Goal: Task Accomplishment & Management: Manage account settings

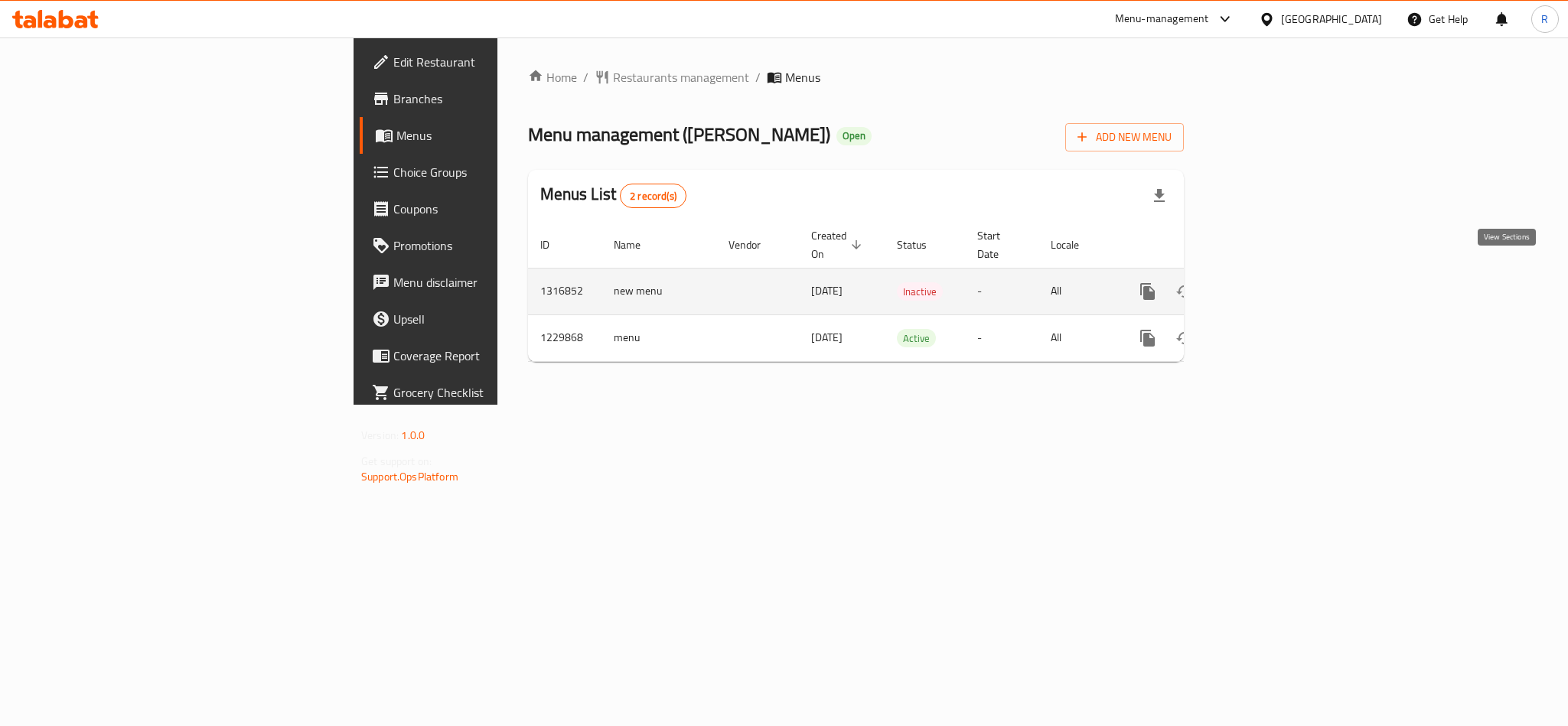
click at [1277, 285] on link "enhanced table" at bounding box center [1258, 291] width 37 height 37
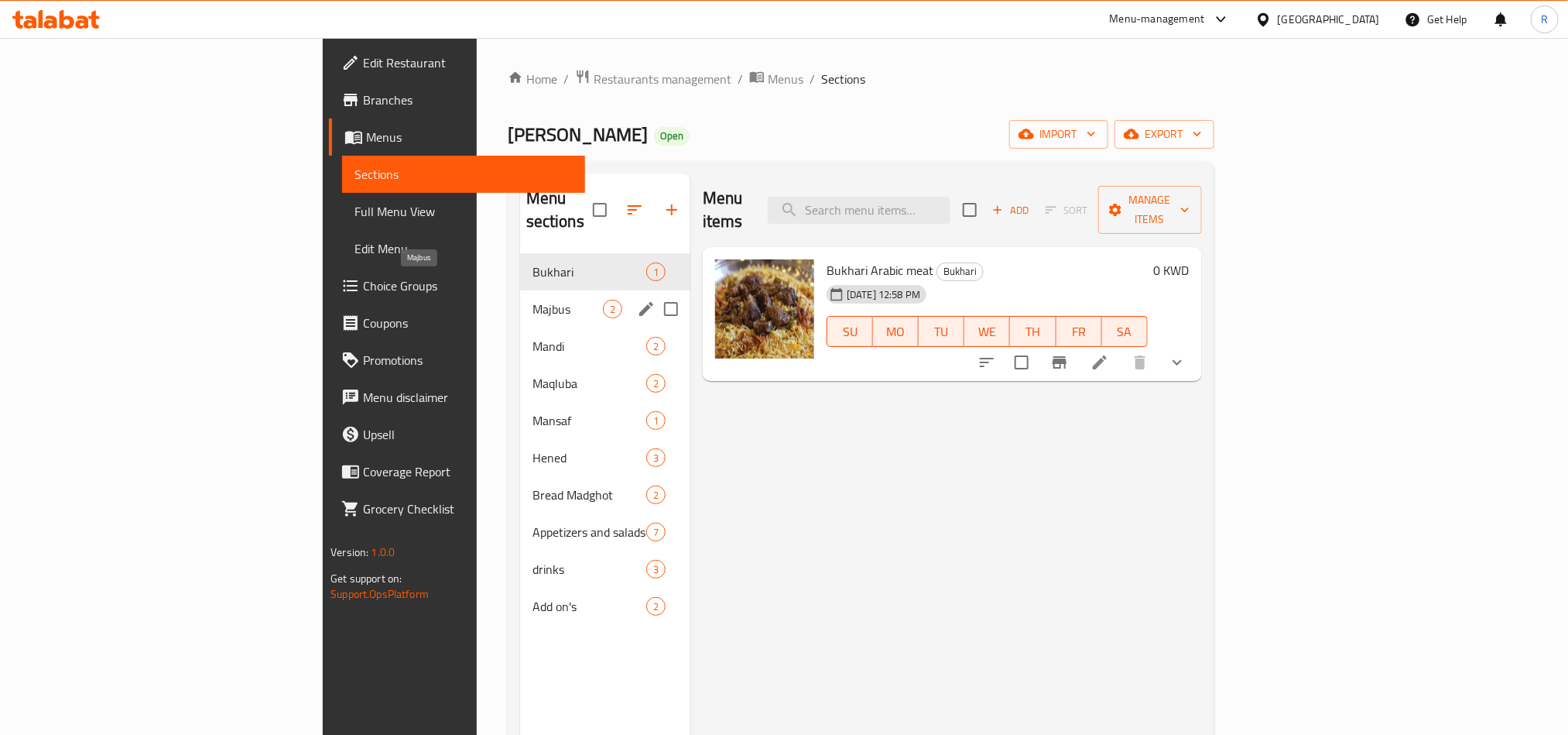
click at [532, 300] on span "Majbus" at bounding box center [567, 308] width 70 height 18
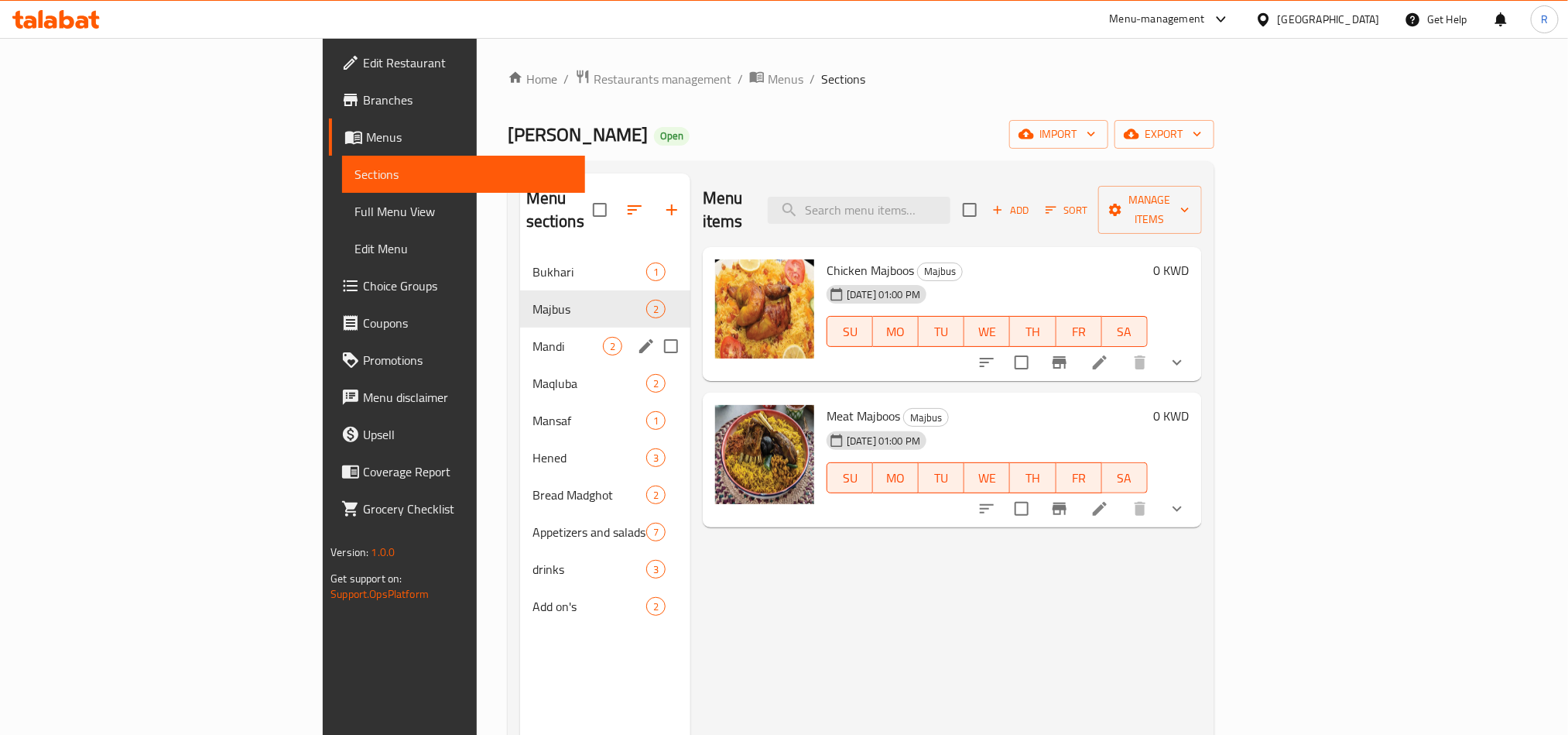
click at [520, 333] on div "Mandi 2" at bounding box center [605, 346] width 170 height 37
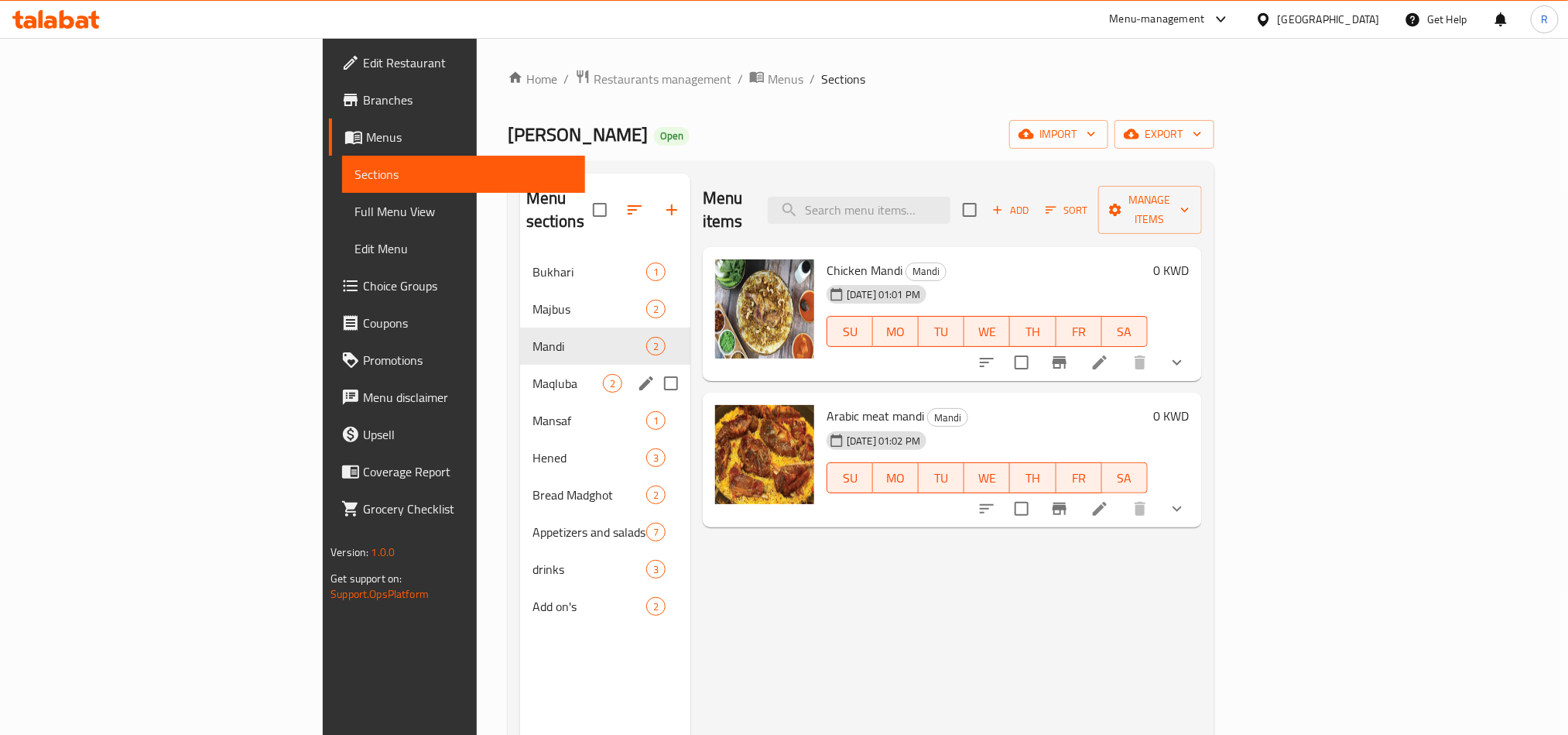
click at [532, 374] on span "Maqluba" at bounding box center [567, 382] width 70 height 18
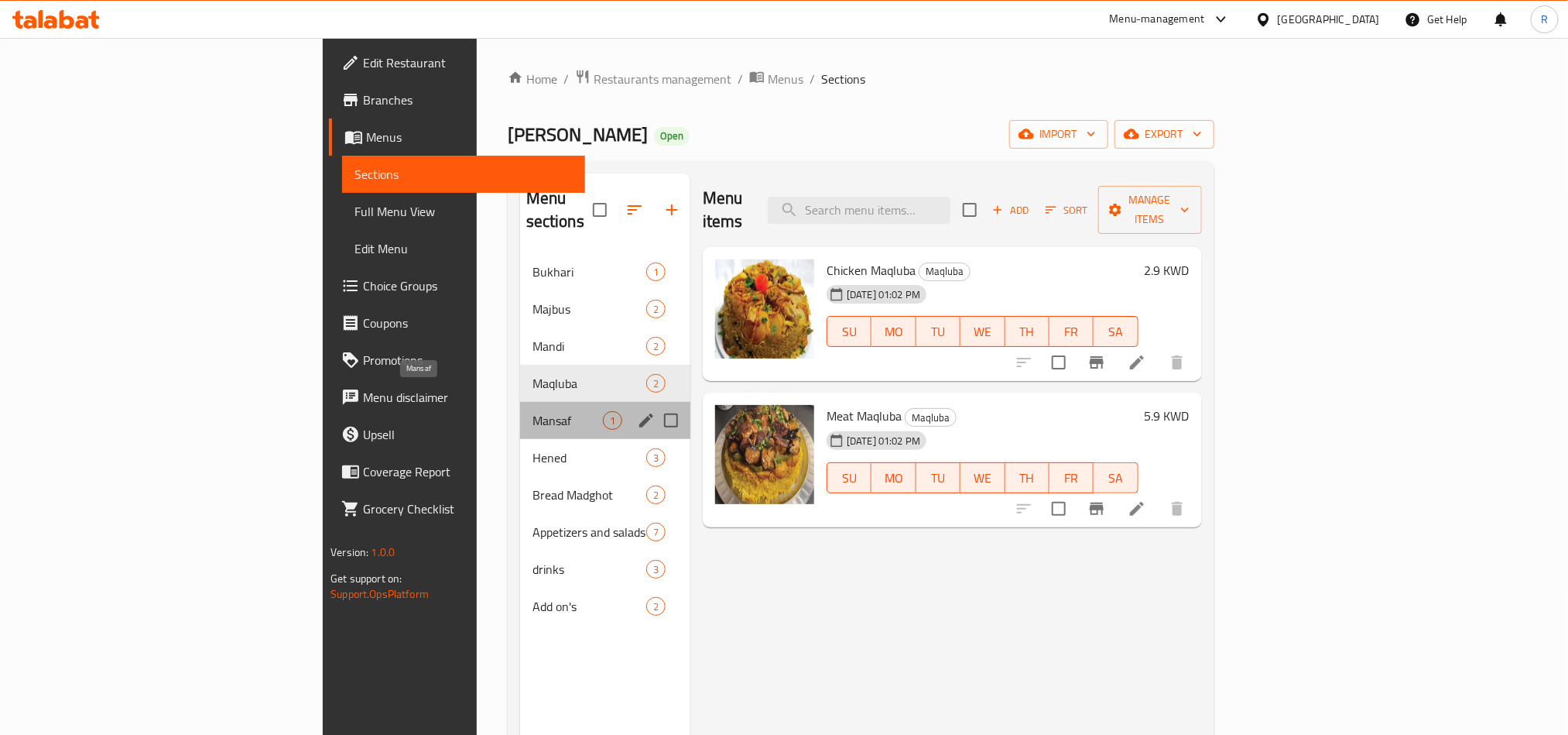
click at [532, 411] on span "Mansaf" at bounding box center [567, 420] width 70 height 18
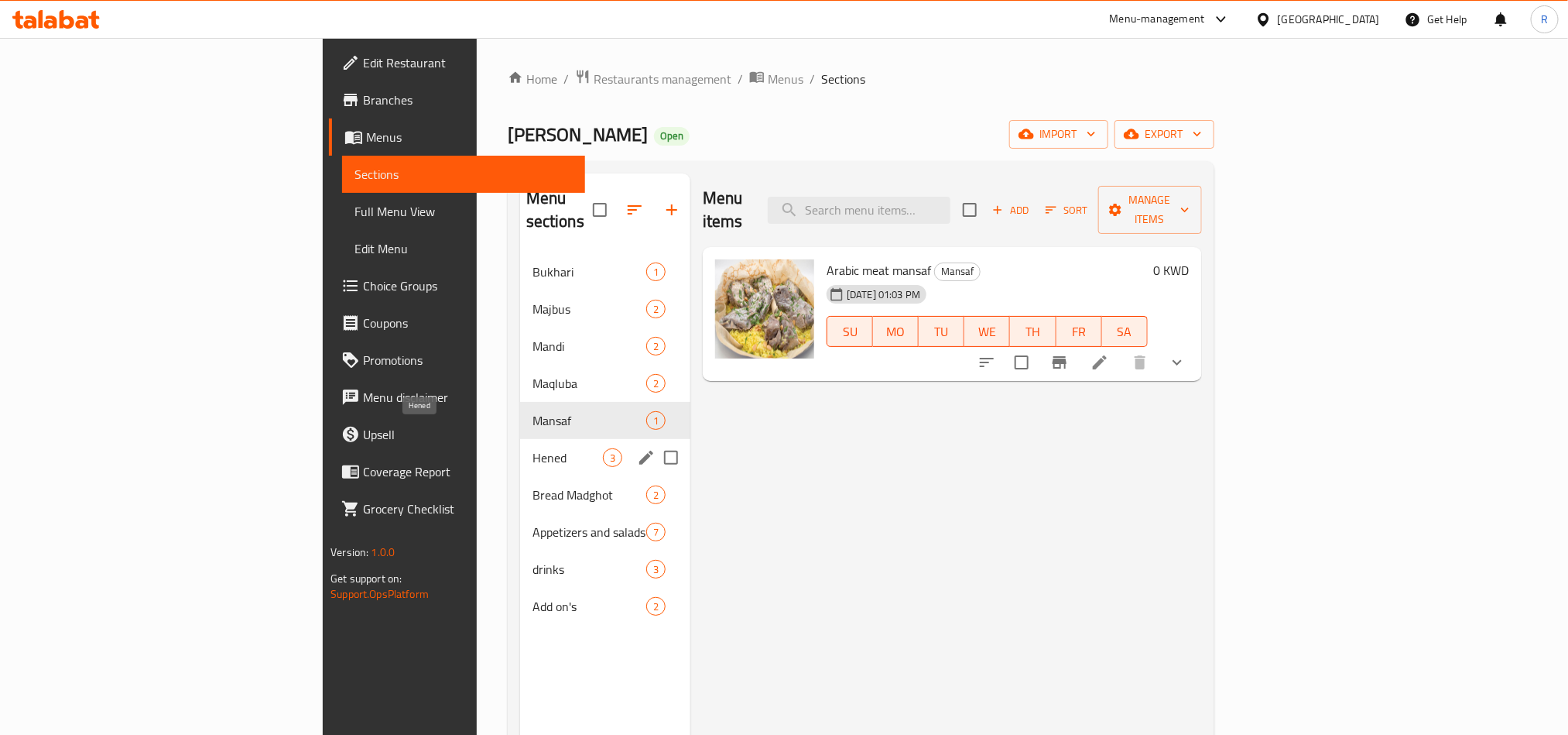
click at [532, 448] on span "Hened" at bounding box center [567, 457] width 70 height 18
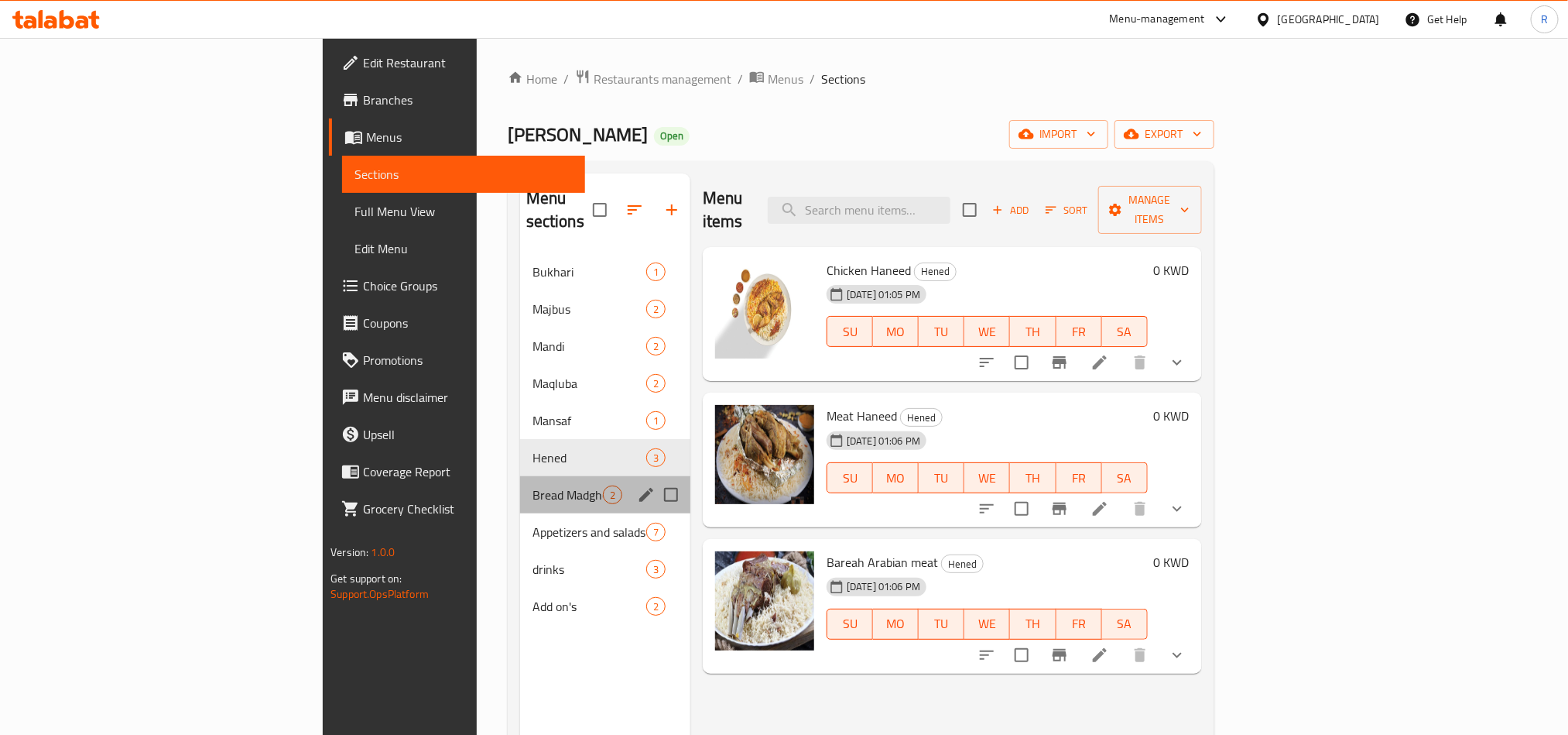
click at [520, 476] on div "Bread Madghot 2" at bounding box center [605, 494] width 170 height 37
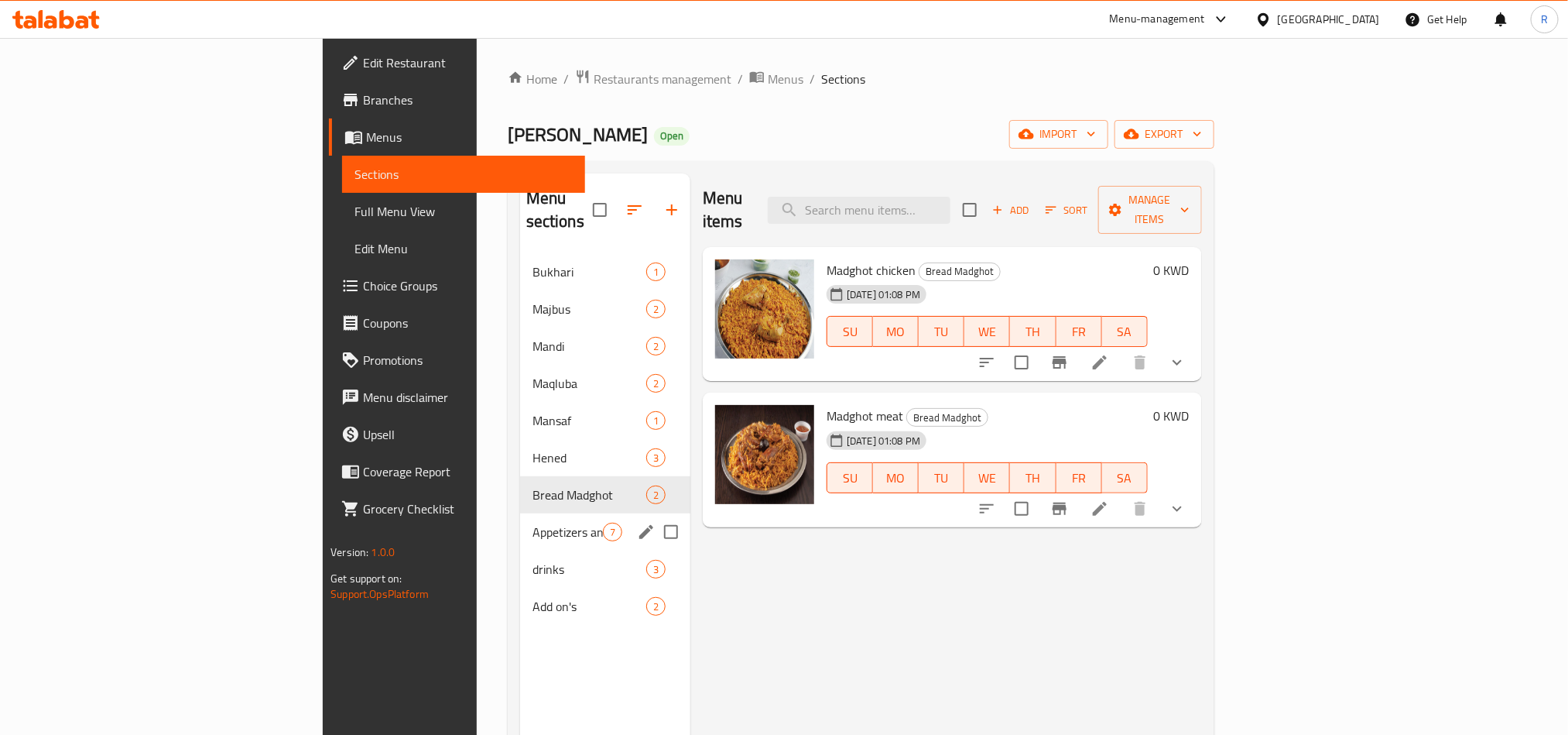
click at [520, 513] on div "Appetizers and salads 7" at bounding box center [605, 532] width 170 height 37
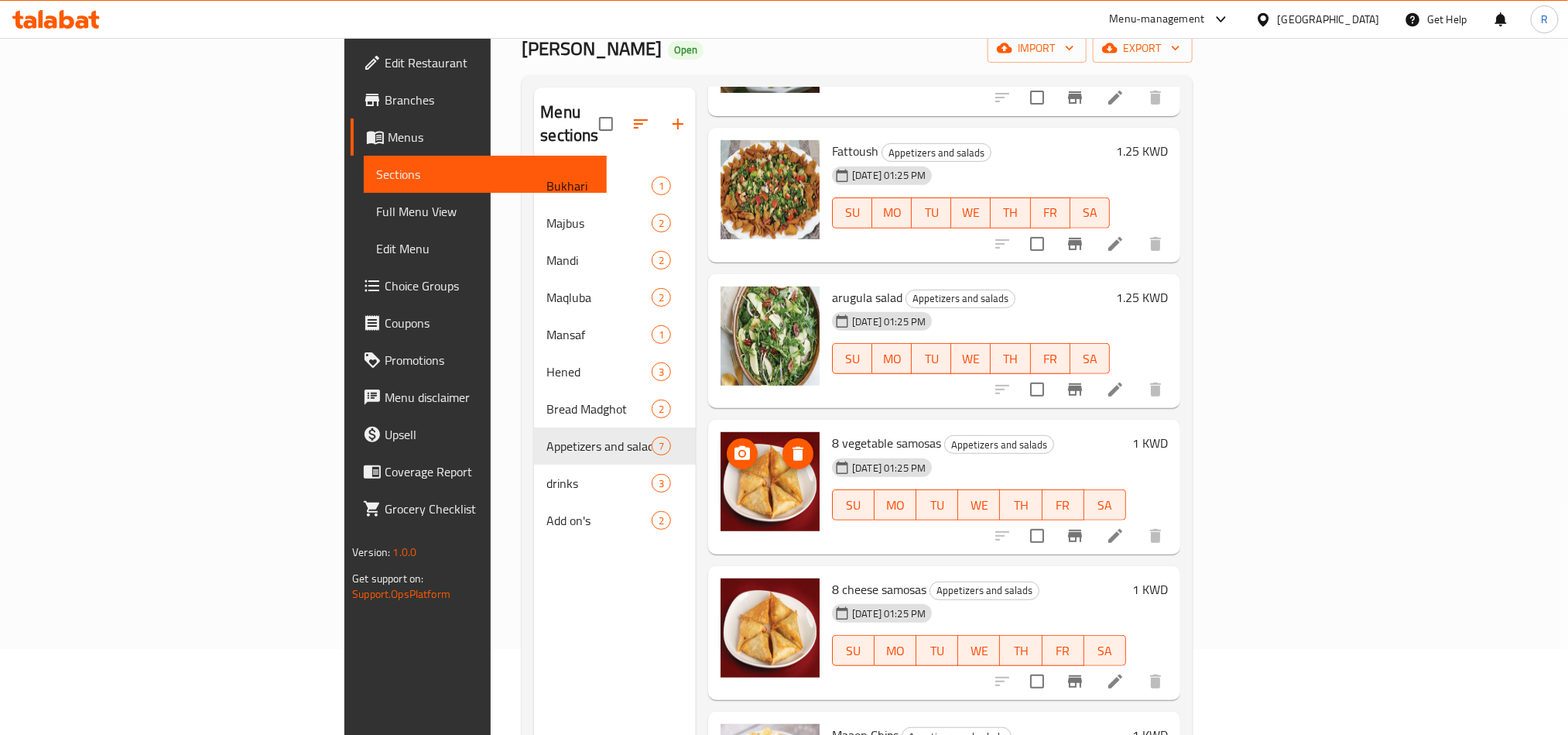
scroll to position [217, 0]
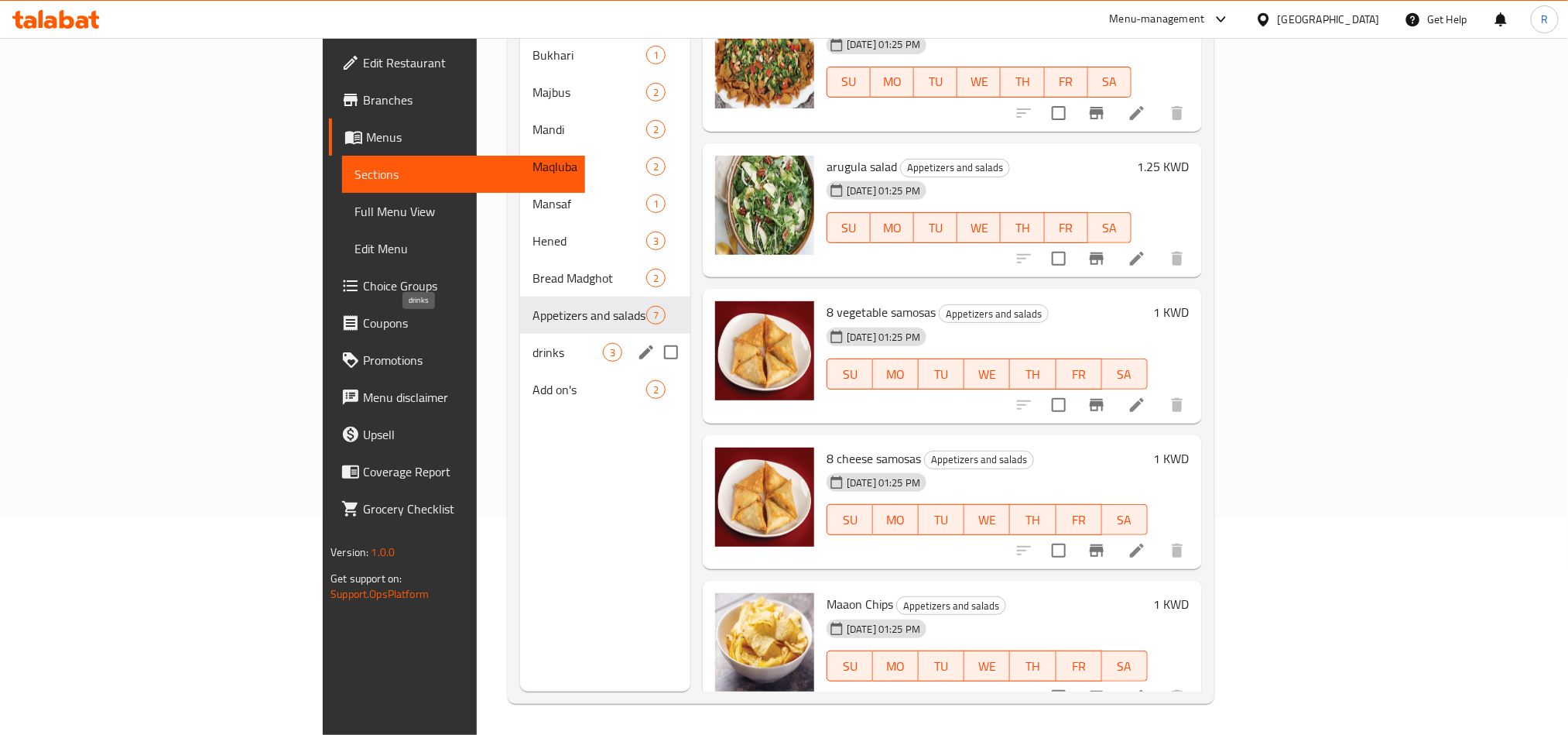
click at [532, 343] on span "drinks" at bounding box center [567, 352] width 70 height 18
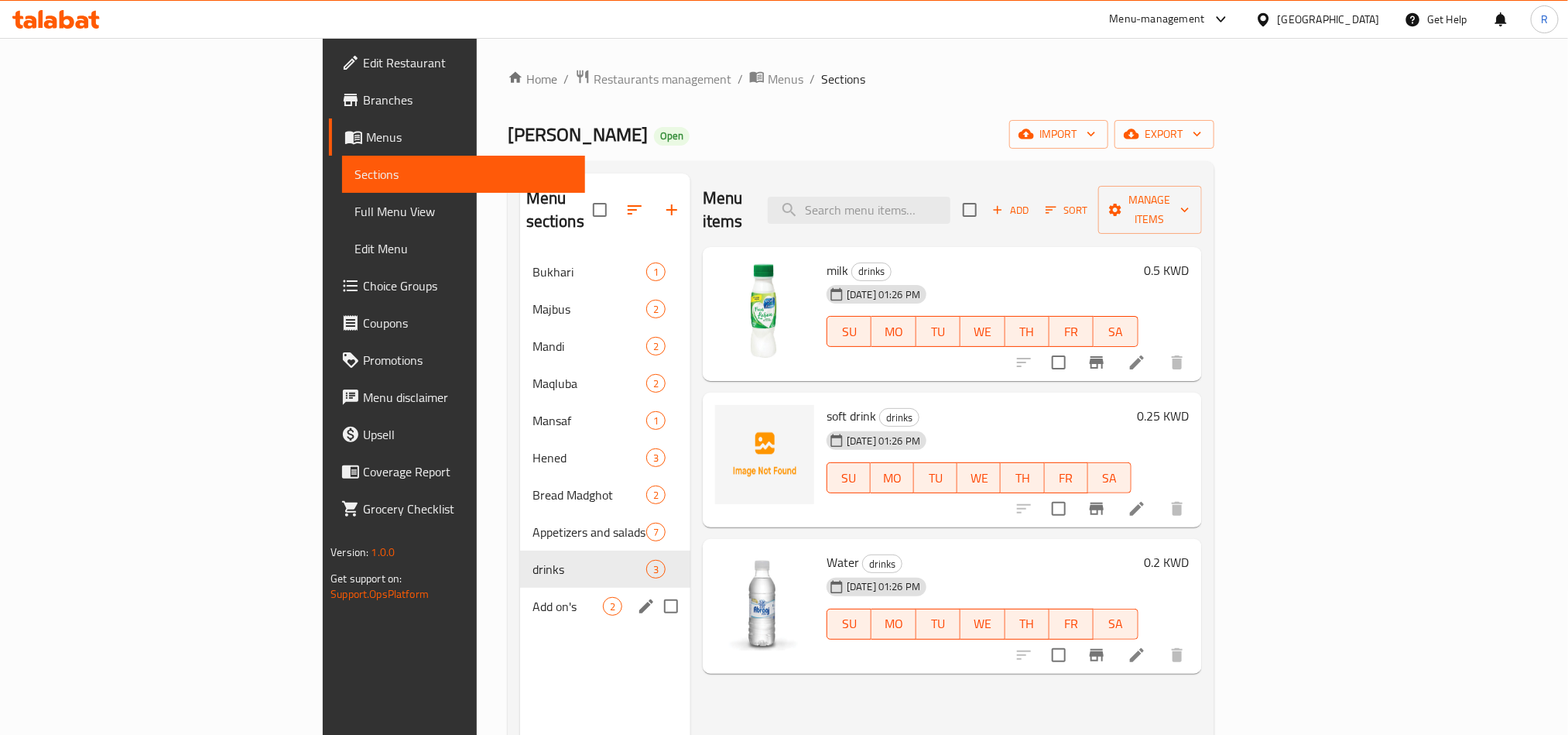
click at [520, 587] on div "Add on's 2" at bounding box center [605, 606] width 170 height 37
